Goal: Obtain resource: Download file/media

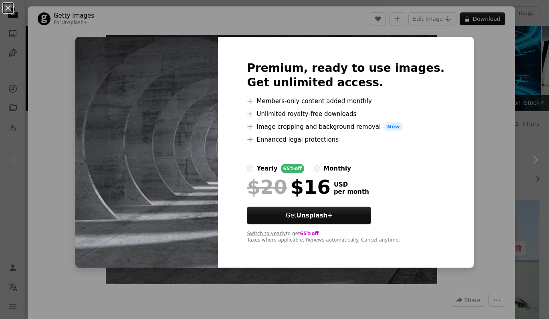
click at [76, 201] on div "An X shape Premium, ready to use images. Get unlimited access. A plus sign Memb…" at bounding box center [274, 159] width 549 height 319
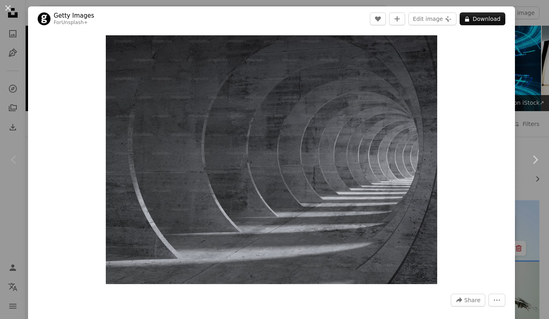
click at [14, 176] on div "Chevron left" at bounding box center [14, 159] width 28 height 77
click at [6, 176] on div "Chevron left" at bounding box center [14, 159] width 28 height 77
click at [9, 6] on button "An X shape" at bounding box center [8, 8] width 10 height 10
